Goal: Transaction & Acquisition: Purchase product/service

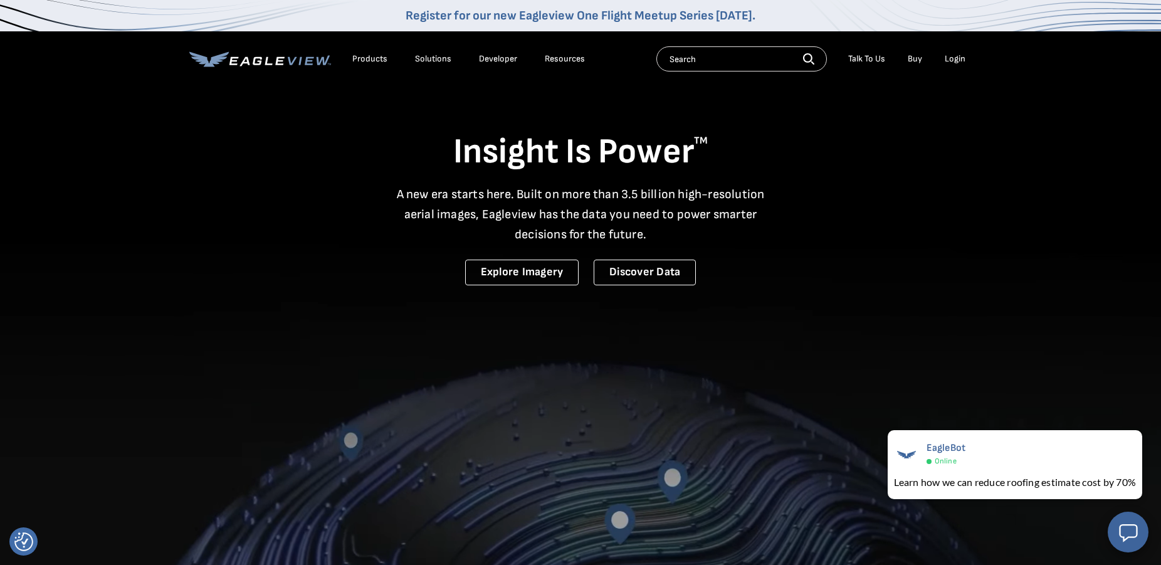
click at [956, 57] on div "Login" at bounding box center [954, 58] width 21 height 11
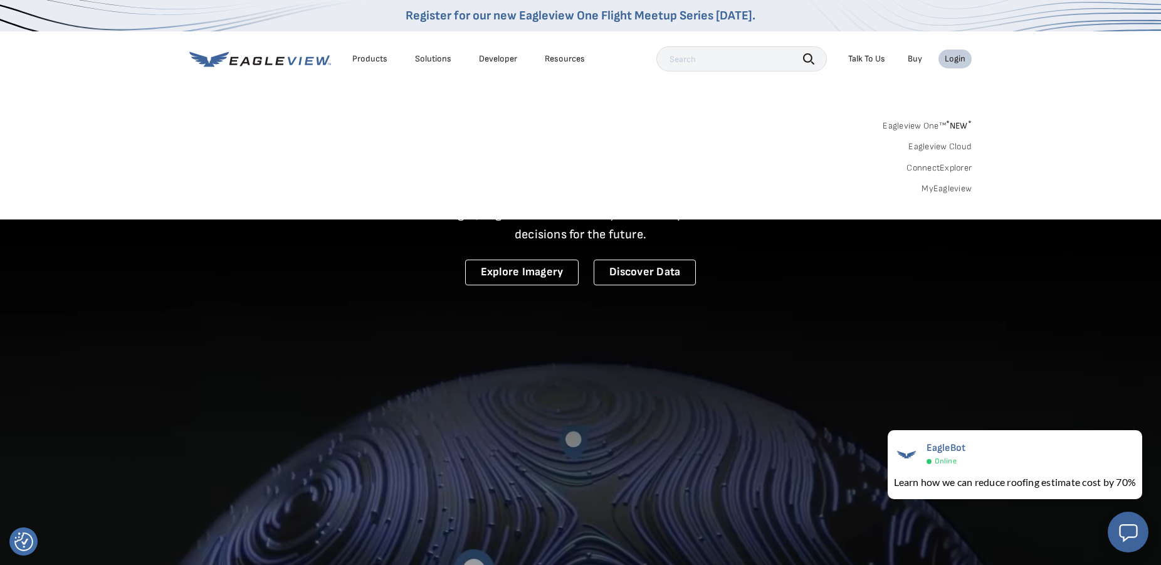
click at [943, 187] on link "MyEagleview" at bounding box center [946, 188] width 50 height 11
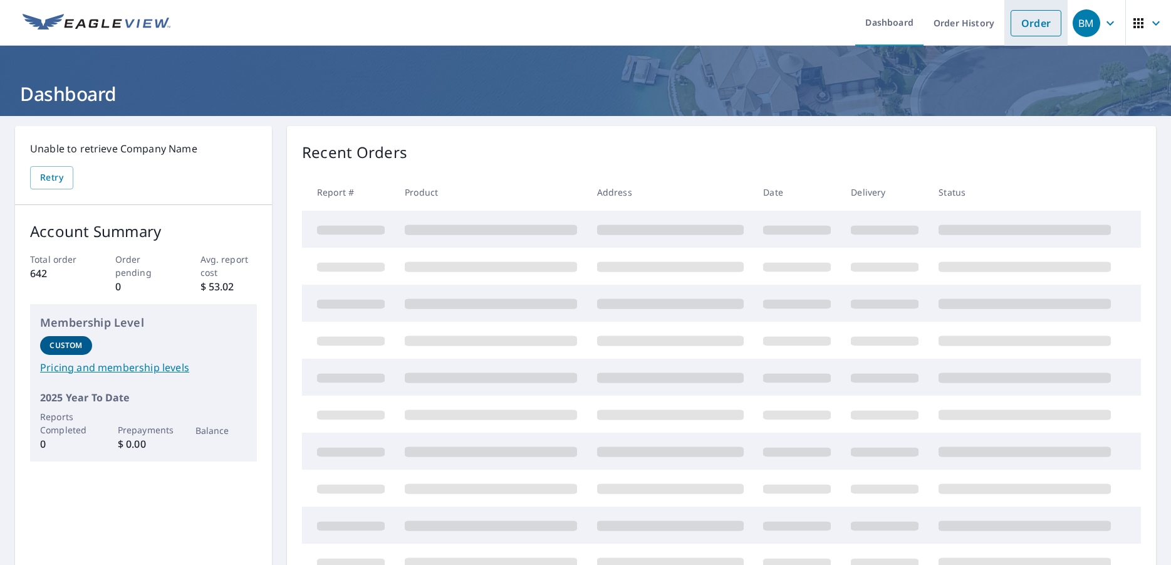
click at [1021, 24] on link "Order" at bounding box center [1036, 23] width 51 height 26
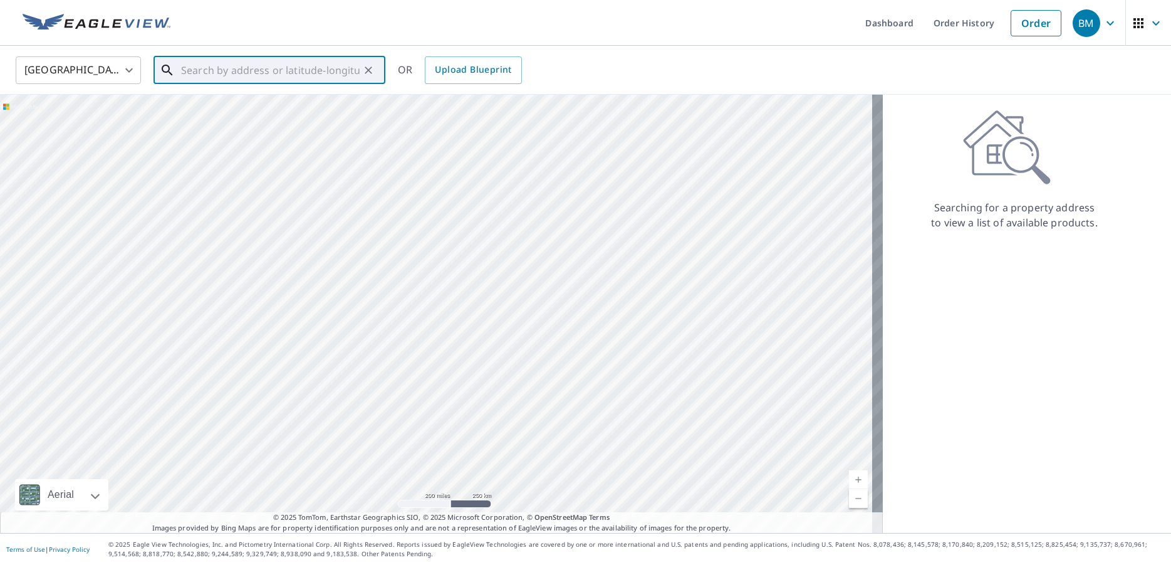
click at [288, 70] on input "text" at bounding box center [270, 70] width 179 height 35
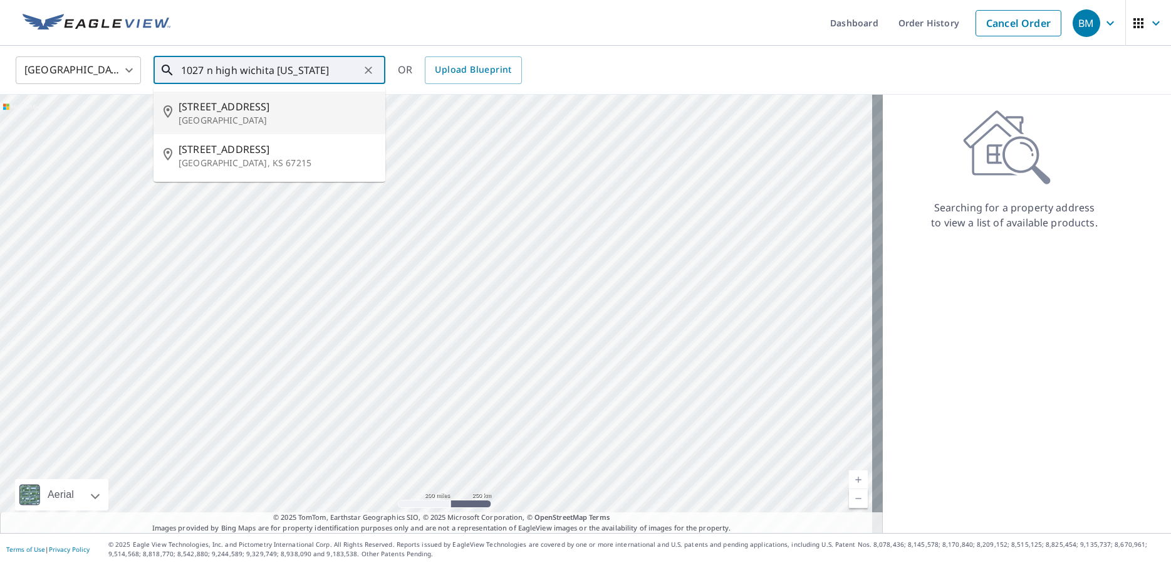
click at [235, 113] on span "[STREET_ADDRESS]" at bounding box center [277, 106] width 197 height 15
type input "[STREET_ADDRESS]"
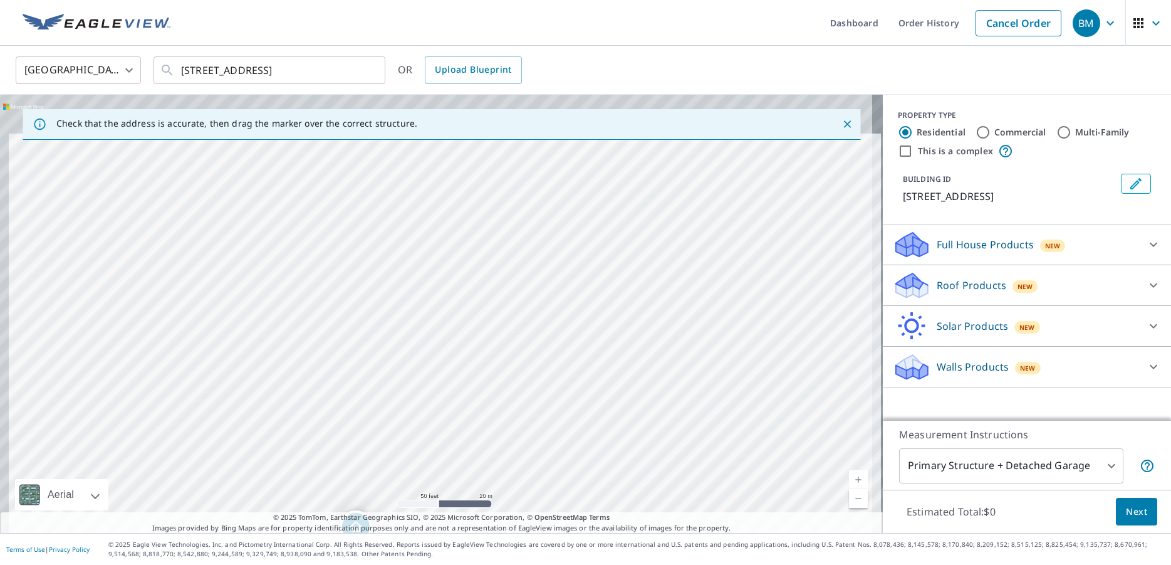
drag, startPoint x: 398, startPoint y: 230, endPoint x: 477, endPoint y: 476, distance: 258.0
click at [477, 476] on div "[STREET_ADDRESS]" at bounding box center [441, 314] width 883 height 438
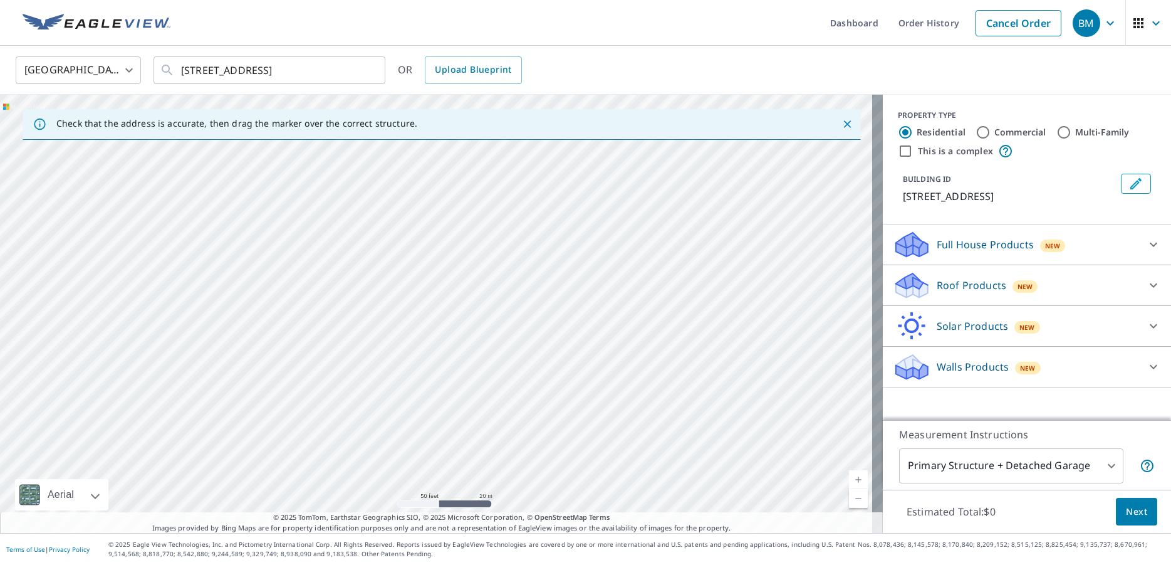
drag, startPoint x: 368, startPoint y: 258, endPoint x: 367, endPoint y: 400, distance: 142.3
click at [367, 400] on div "[STREET_ADDRESS]" at bounding box center [441, 314] width 883 height 438
drag, startPoint x: 363, startPoint y: 263, endPoint x: 390, endPoint y: 190, distance: 78.1
click at [390, 190] on div "[STREET_ADDRESS]" at bounding box center [441, 314] width 883 height 438
drag, startPoint x: 414, startPoint y: 314, endPoint x: 407, endPoint y: 159, distance: 155.6
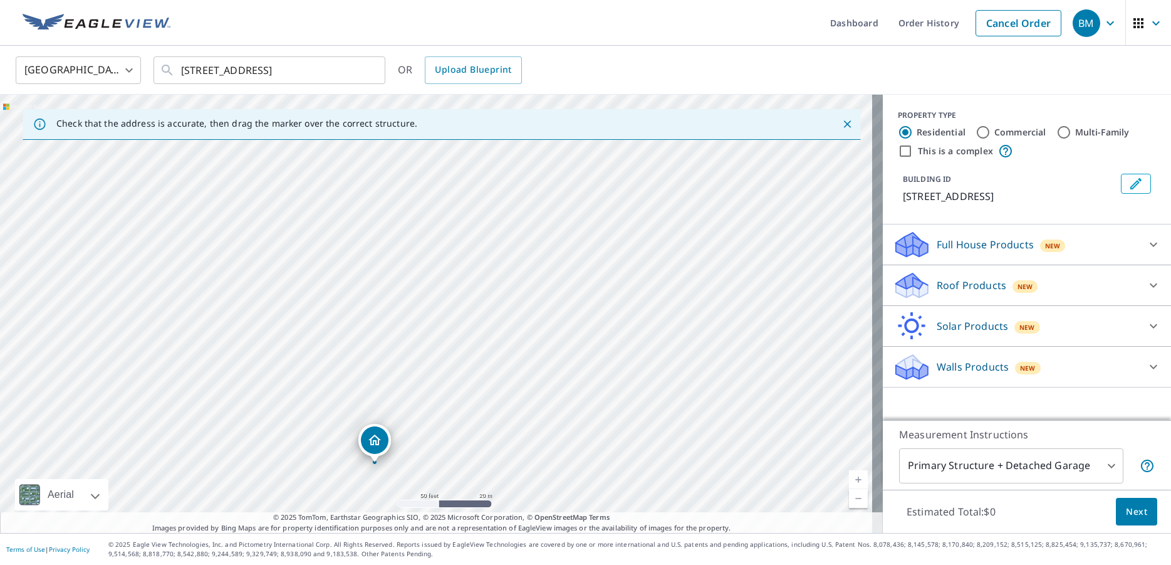
click at [407, 159] on div "[STREET_ADDRESS]" at bounding box center [441, 314] width 883 height 438
drag, startPoint x: 389, startPoint y: 334, endPoint x: 386, endPoint y: 271, distance: 63.3
click at [386, 271] on div "[STREET_ADDRESS]" at bounding box center [441, 314] width 883 height 438
drag, startPoint x: 409, startPoint y: 252, endPoint x: 396, endPoint y: 377, distance: 126.0
click at [396, 377] on div "[STREET_ADDRESS]" at bounding box center [441, 314] width 883 height 438
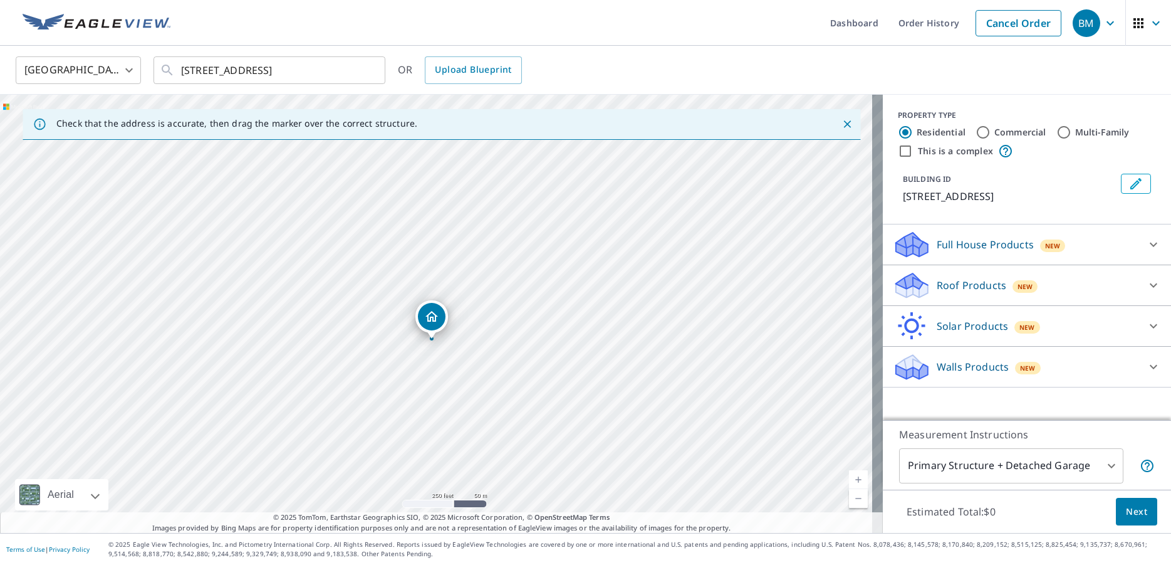
drag, startPoint x: 410, startPoint y: 448, endPoint x: 427, endPoint y: 315, distance: 134.6
click at [427, 315] on div "[STREET_ADDRESS]" at bounding box center [441, 314] width 883 height 438
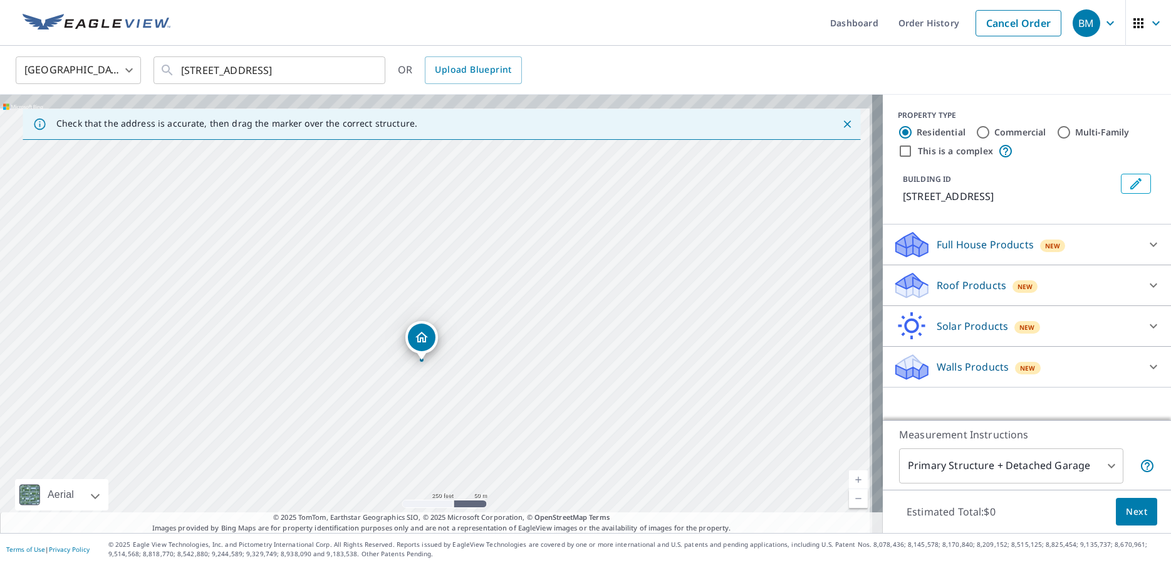
drag, startPoint x: 392, startPoint y: 321, endPoint x: 378, endPoint y: 369, distance: 50.4
click at [378, 369] on div "[STREET_ADDRESS]" at bounding box center [441, 314] width 883 height 438
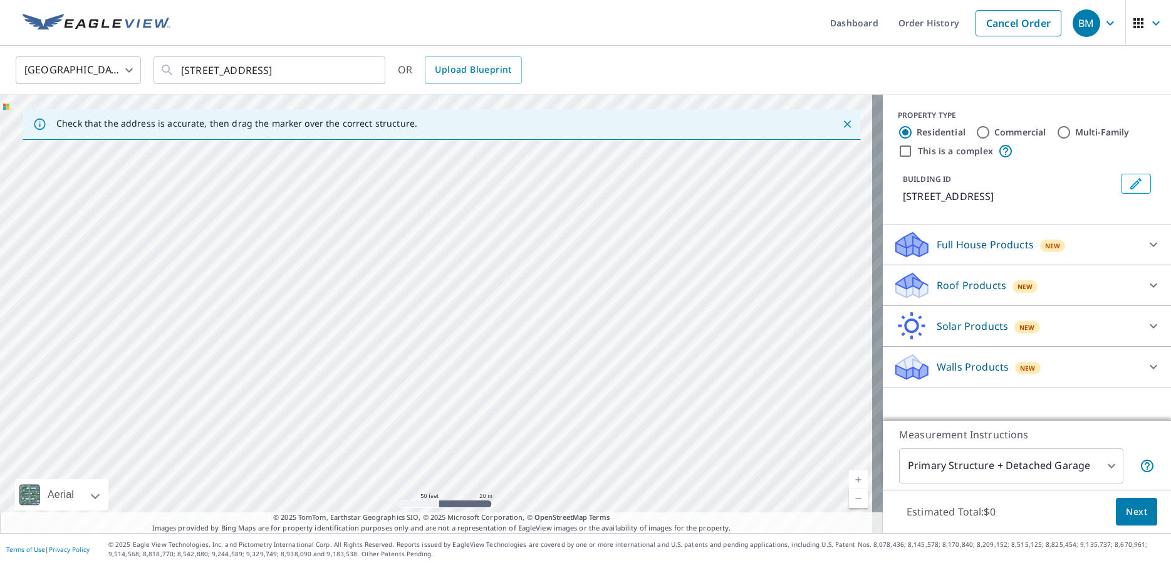
drag, startPoint x: 434, startPoint y: 274, endPoint x: 409, endPoint y: 360, distance: 89.4
click at [409, 360] on div "[STREET_ADDRESS]" at bounding box center [441, 314] width 883 height 438
drag, startPoint x: 503, startPoint y: 389, endPoint x: 533, endPoint y: 246, distance: 146.5
click at [533, 246] on div "[STREET_ADDRESS]" at bounding box center [441, 314] width 883 height 438
drag, startPoint x: 561, startPoint y: 451, endPoint x: 469, endPoint y: 197, distance: 270.0
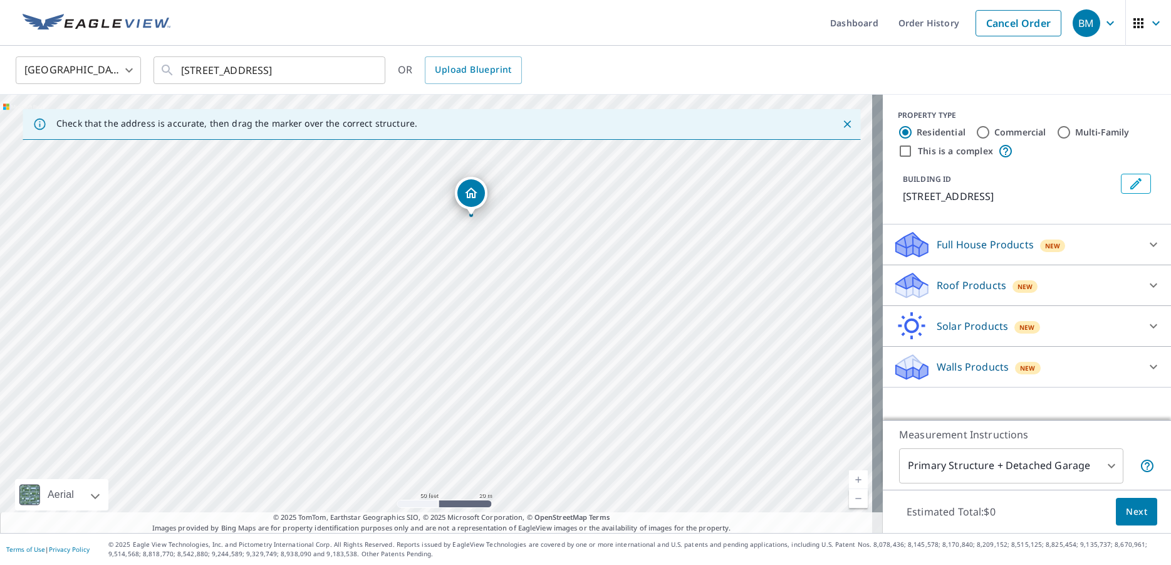
click at [469, 197] on div "[STREET_ADDRESS]" at bounding box center [441, 314] width 883 height 438
drag, startPoint x: 399, startPoint y: 300, endPoint x: 451, endPoint y: 451, distance: 159.5
click at [451, 451] on div "[STREET_ADDRESS]" at bounding box center [441, 314] width 883 height 438
drag, startPoint x: 492, startPoint y: 440, endPoint x: 427, endPoint y: 291, distance: 162.5
click at [427, 291] on div "[STREET_ADDRESS]" at bounding box center [441, 314] width 883 height 438
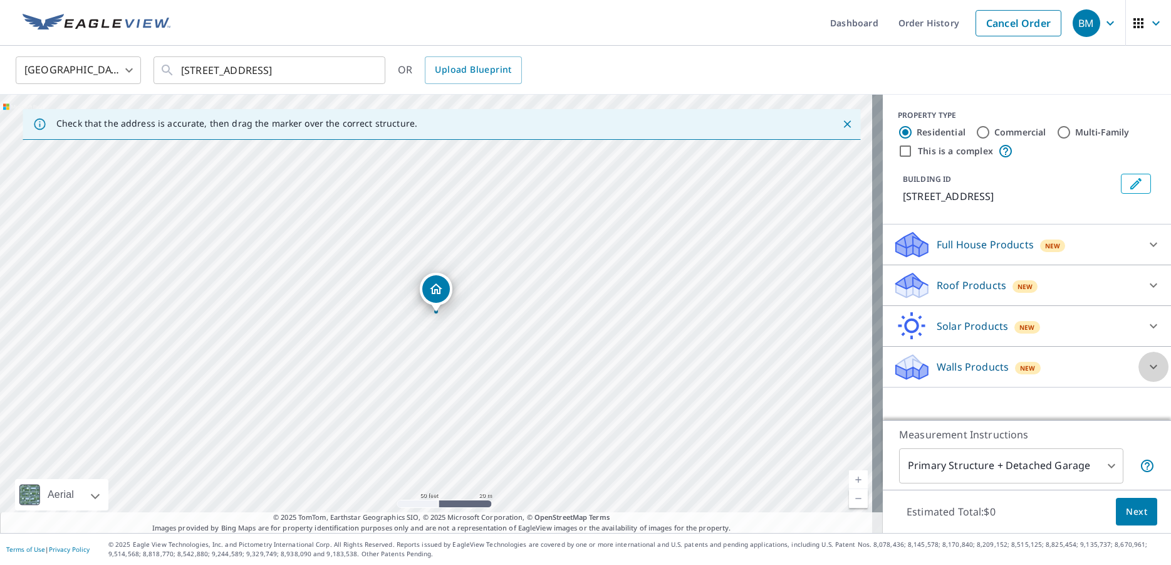
click at [1150, 367] on icon at bounding box center [1154, 367] width 8 height 4
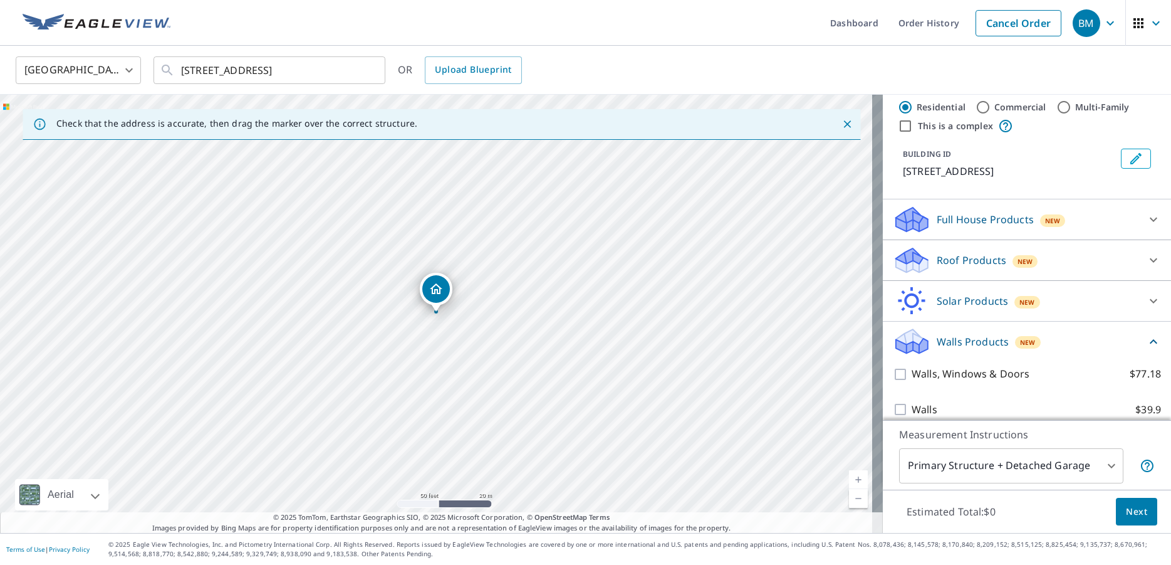
scroll to position [38, 0]
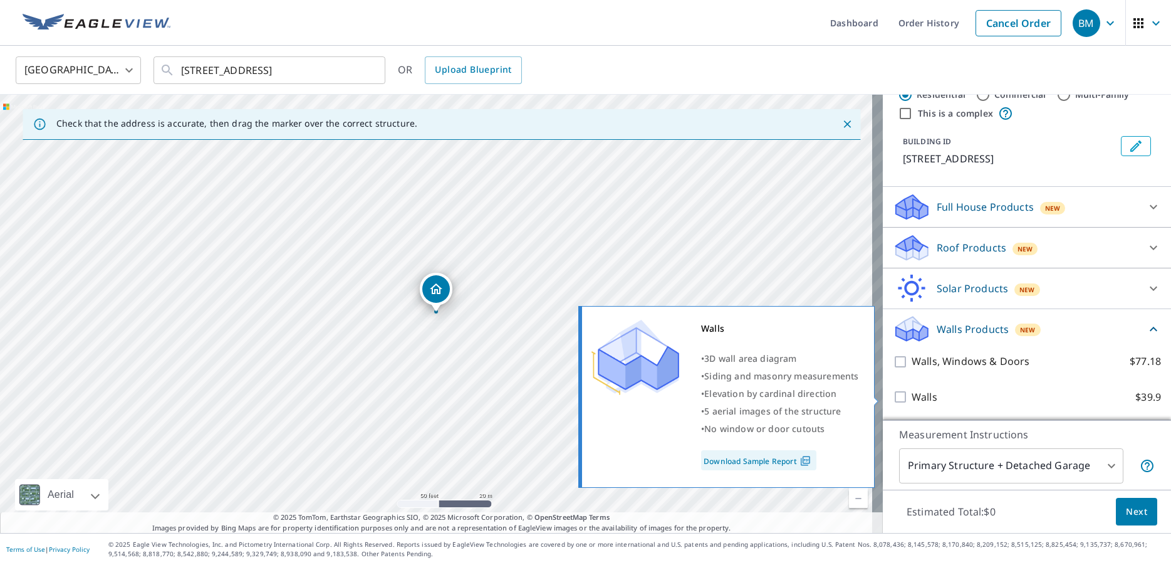
click at [893, 397] on input "Walls $39.9" at bounding box center [902, 396] width 19 height 15
checkbox input "true"
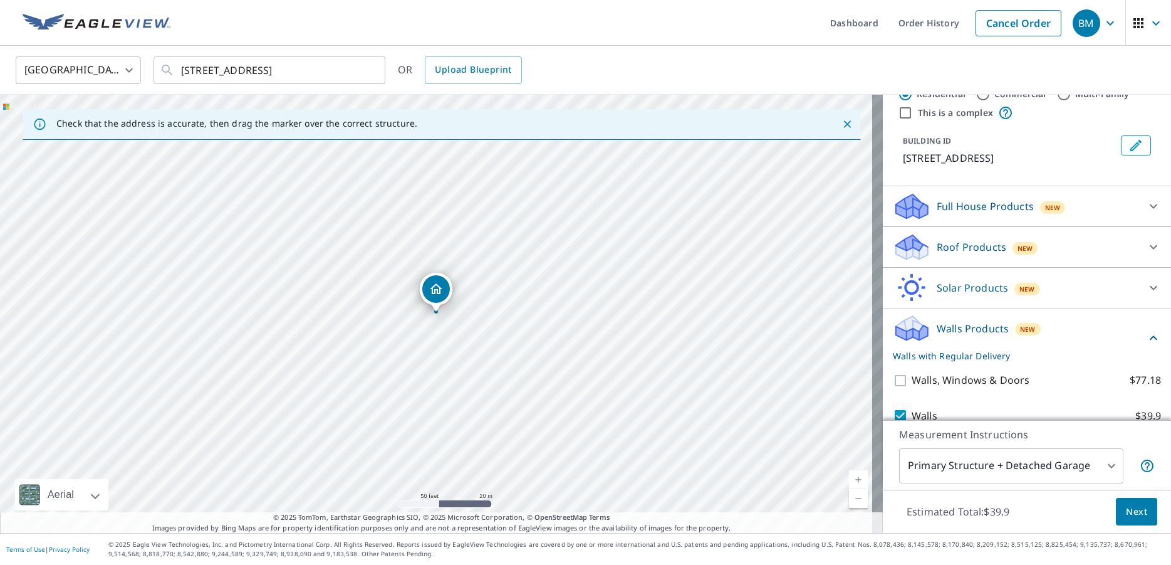
click at [1126, 507] on span "Next" at bounding box center [1136, 512] width 21 height 16
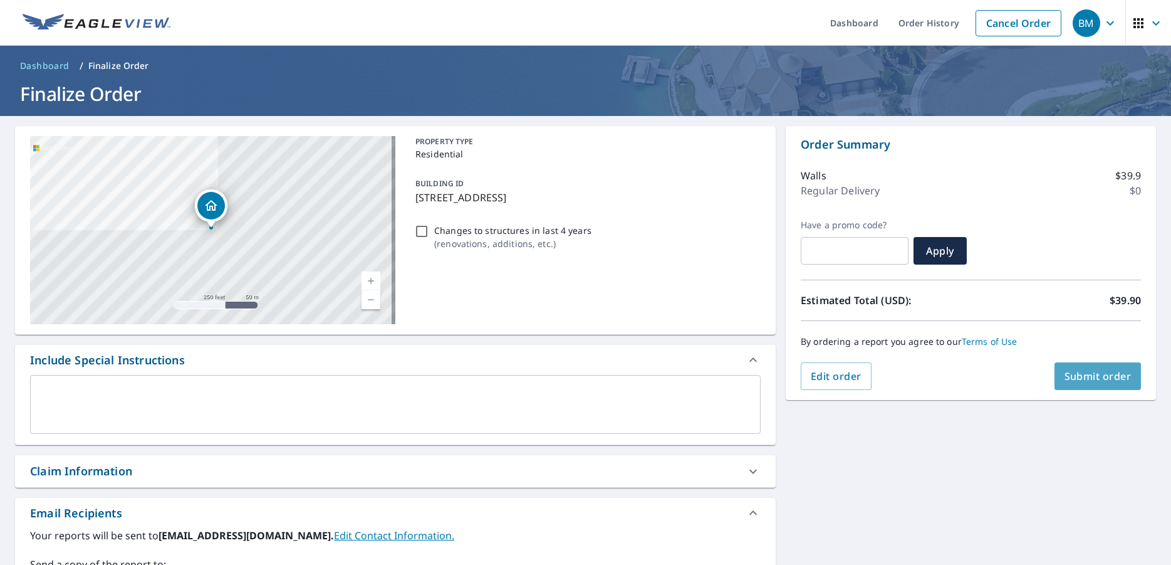
click at [1089, 371] on span "Submit order" at bounding box center [1098, 376] width 67 height 14
